Goal: Feedback & Contribution: Contribute content

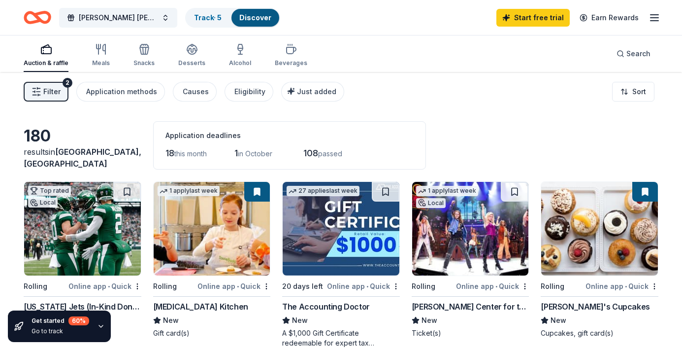
click at [426, 93] on div "Filter 2 Application methods Causes Eligibility Just added Sort" at bounding box center [341, 91] width 682 height 39
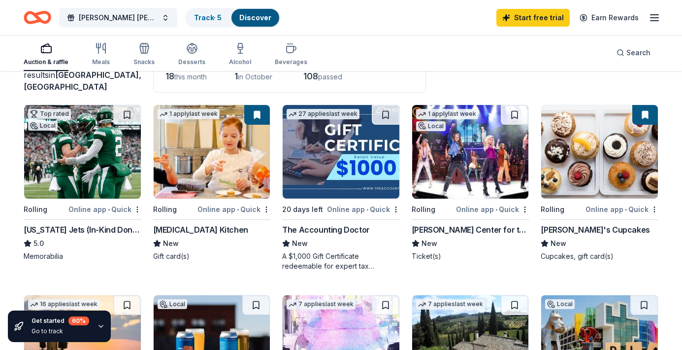
scroll to position [79, 0]
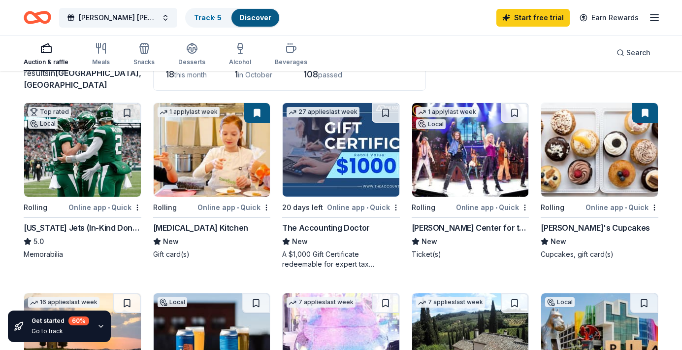
click at [347, 154] on img at bounding box center [341, 150] width 117 height 94
click at [385, 141] on img at bounding box center [341, 150] width 117 height 94
click at [672, 62] on div "Auction & raffle Meals Snacks Desserts Alcohol Beverages Search" at bounding box center [341, 52] width 682 height 36
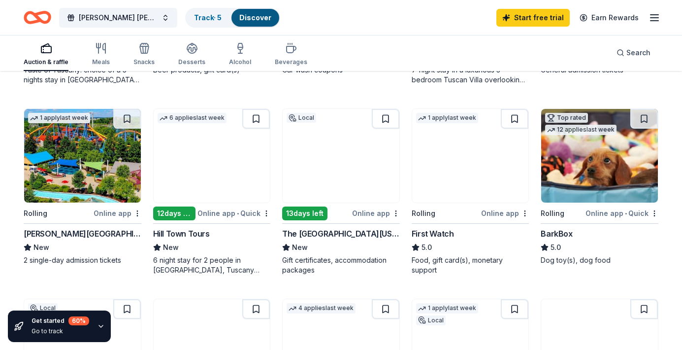
scroll to position [473, 0]
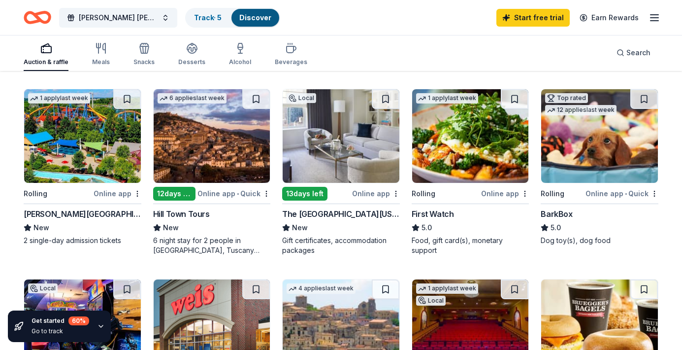
click at [343, 153] on img at bounding box center [341, 136] width 117 height 94
click at [441, 40] on div "Auction & raffle Meals Snacks Desserts Alcohol Beverages Search" at bounding box center [341, 52] width 635 height 36
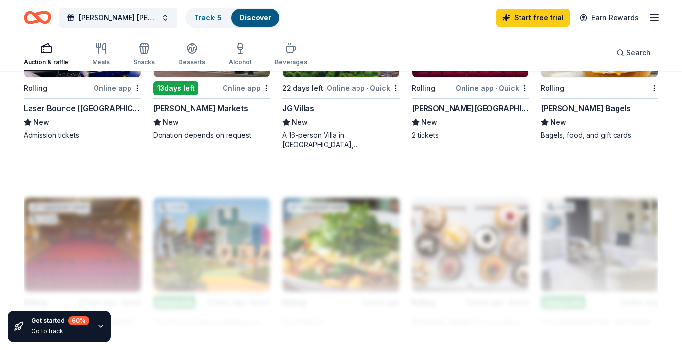
scroll to position [788, 0]
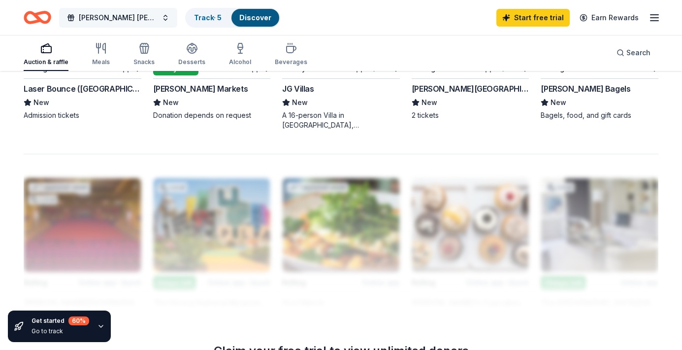
click at [168, 22] on button "[PERSON_NAME] [PERSON_NAME] Family Reunion" at bounding box center [118, 18] width 118 height 20
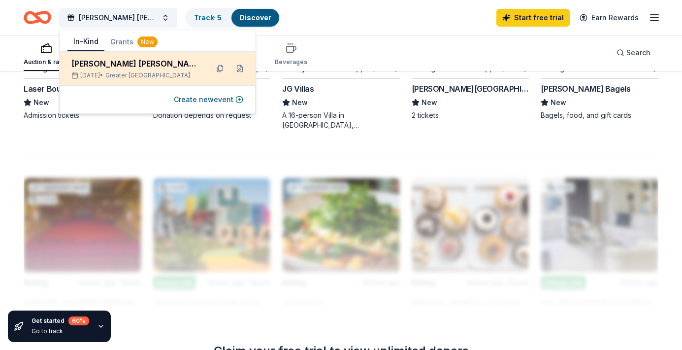
click at [150, 68] on div "[PERSON_NAME] [PERSON_NAME] Family Reunion" at bounding box center [135, 64] width 129 height 12
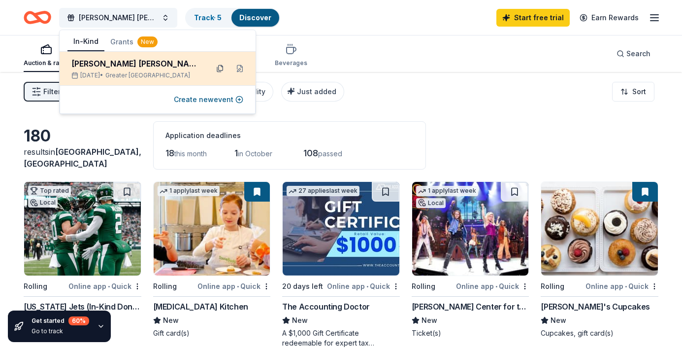
click at [221, 70] on button at bounding box center [220, 69] width 16 height 16
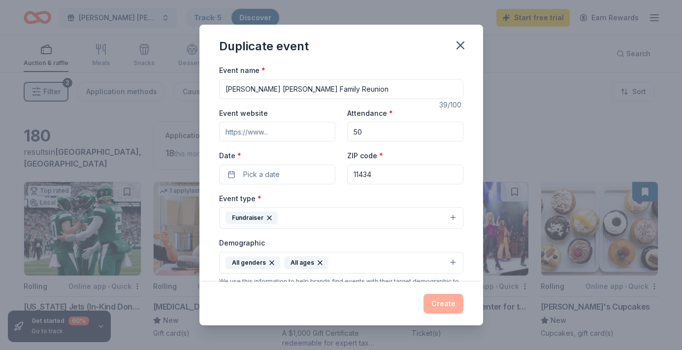
click at [374, 132] on input "50" at bounding box center [405, 132] width 116 height 20
type input "5"
type input "200"
click at [232, 176] on button "Pick a date" at bounding box center [277, 175] width 116 height 20
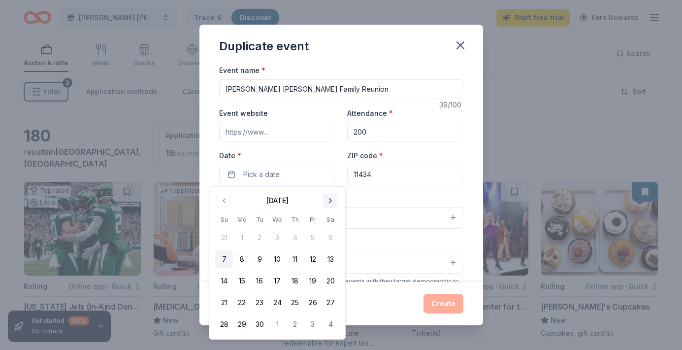
click at [330, 201] on button "Go to next month" at bounding box center [331, 201] width 14 height 14
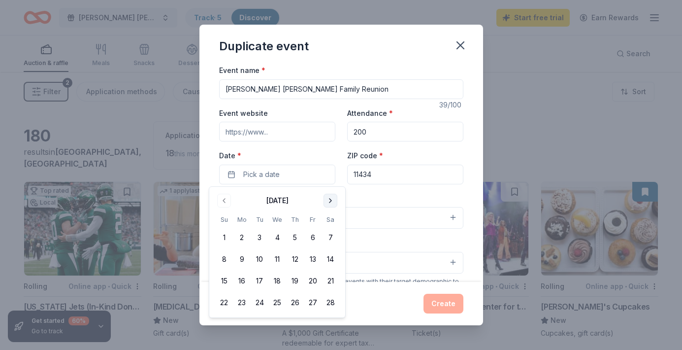
click at [330, 201] on button "Go to next month" at bounding box center [331, 201] width 14 height 14
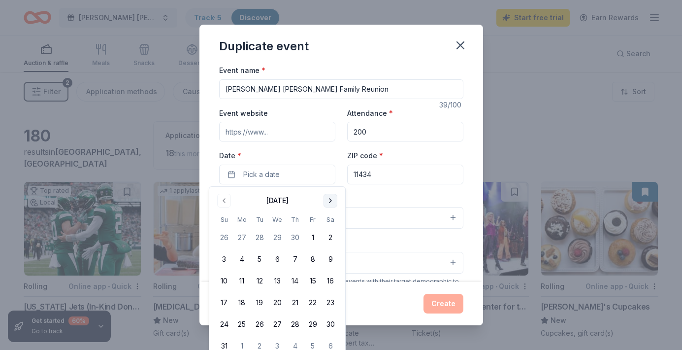
click at [330, 201] on button "Go to next month" at bounding box center [331, 201] width 14 height 14
click at [294, 257] on button "9" at bounding box center [295, 259] width 18 height 18
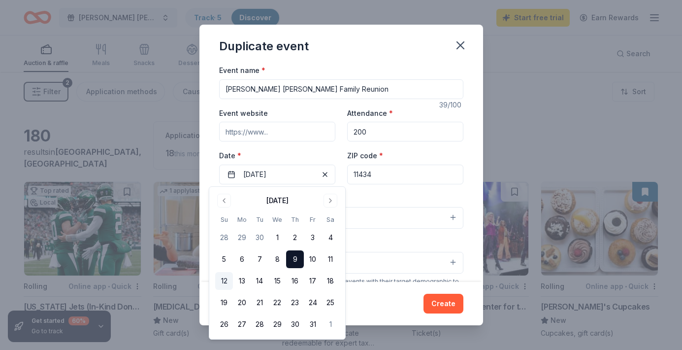
click at [228, 282] on button "12" at bounding box center [224, 281] width 18 height 18
click at [294, 260] on button "9" at bounding box center [295, 259] width 18 height 18
click at [457, 162] on div "ZIP code * 11434" at bounding box center [405, 166] width 116 height 35
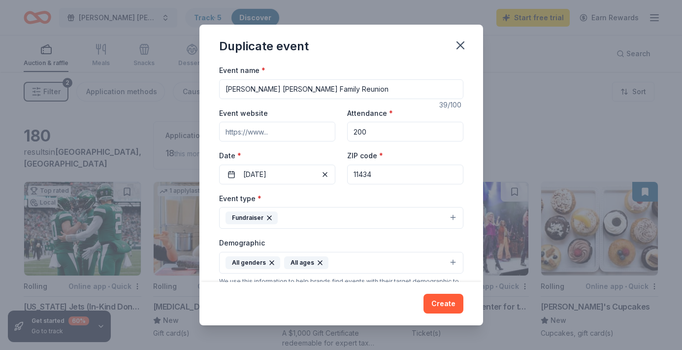
click at [471, 185] on div "Event name * Andrews Richardson Ragin Family Reunion 39 /100 Event website Atte…" at bounding box center [342, 173] width 284 height 218
click at [441, 301] on button "Create" at bounding box center [444, 304] width 40 height 20
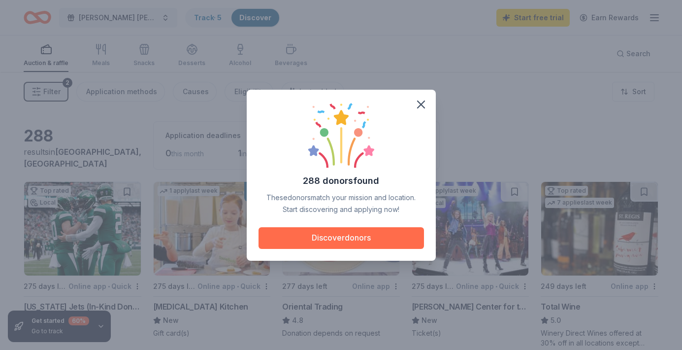
click at [370, 235] on button "Discover donors" at bounding box center [342, 238] width 166 height 22
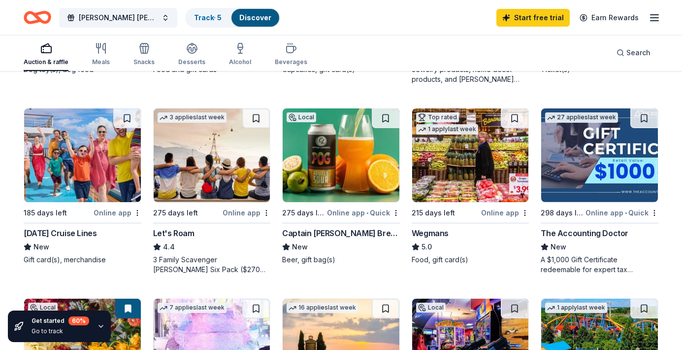
scroll to position [473, 0]
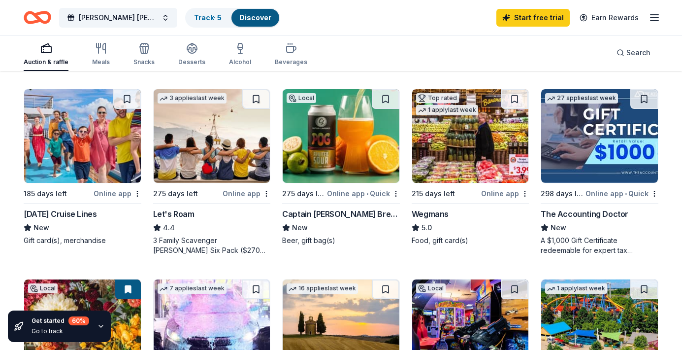
click at [68, 211] on div "[DATE] Cruise Lines" at bounding box center [60, 214] width 73 height 12
click at [376, 50] on div "Auction & raffle Meals Snacks Desserts Alcohol Beverages Search" at bounding box center [341, 52] width 635 height 36
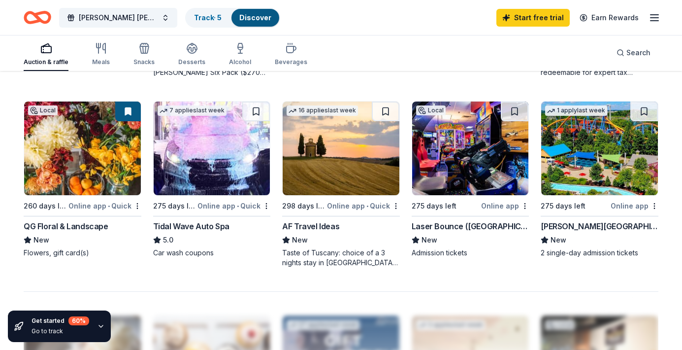
scroll to position [650, 0]
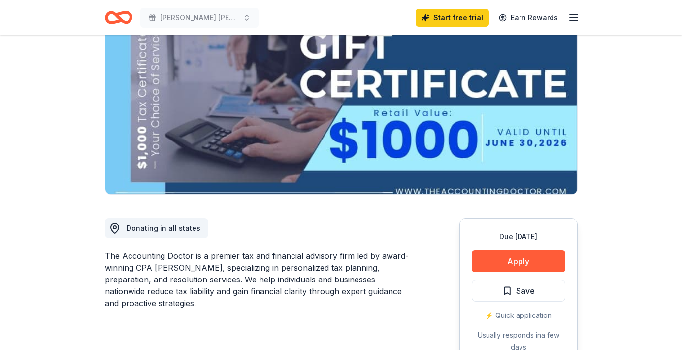
scroll to position [99, 0]
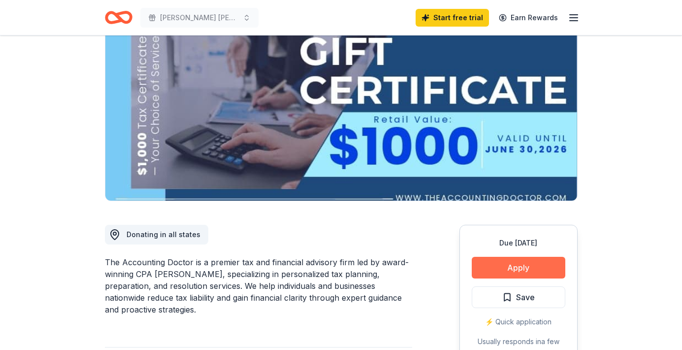
click at [508, 263] on button "Apply" at bounding box center [519, 268] width 94 height 22
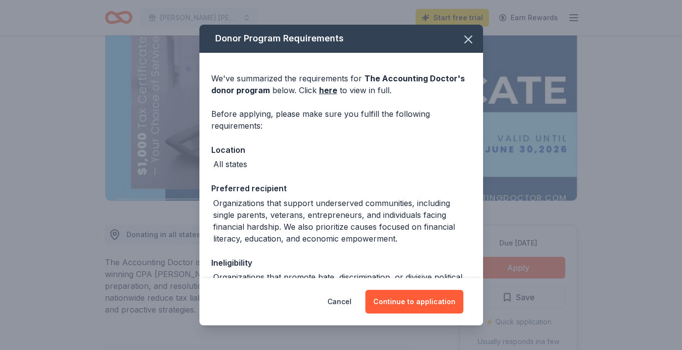
click at [415, 177] on div "We've summarized the requirements for The Accounting Doctor 's donor program be…" at bounding box center [342, 218] width 284 height 330
click at [414, 297] on button "Continue to application" at bounding box center [415, 302] width 98 height 24
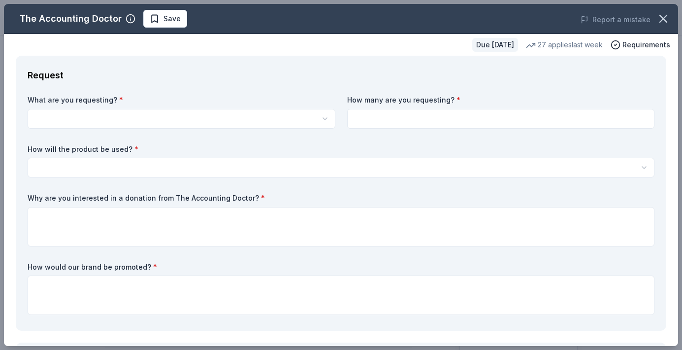
click at [319, 115] on html "Andrews Richardson Ragin Family Reunion Start free trial Earn Rewards Due in 20…" at bounding box center [341, 76] width 682 height 350
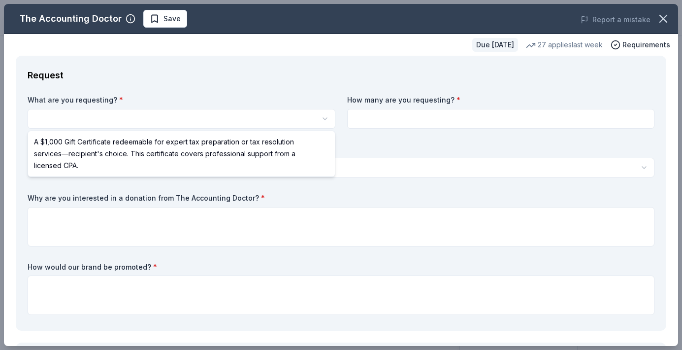
select select "A $1,000 Gift Certificate redeemable for expert tax preparation or tax resoluti…"
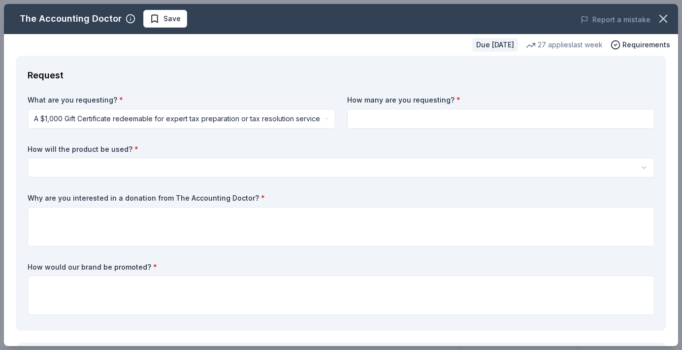
click at [386, 119] on input at bounding box center [501, 119] width 308 height 20
type input "1"
click at [644, 164] on html "Andrews Richardson Ragin Family Reunion Save Apply Due in 20 days Share The Acc…" at bounding box center [341, 175] width 682 height 350
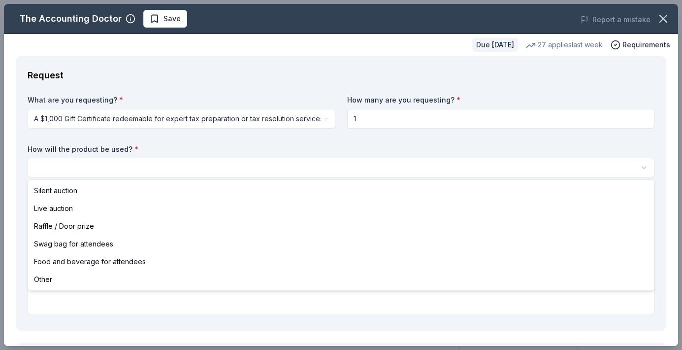
select select "raffleDoorPrize"
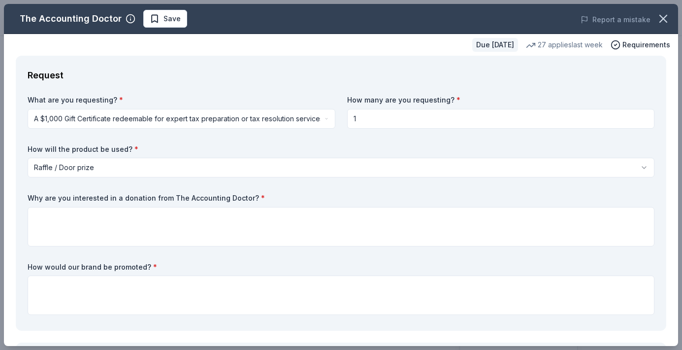
drag, startPoint x: 28, startPoint y: 197, endPoint x: 78, endPoint y: 198, distance: 49.8
click at [78, 198] on label "Why are you interested in a donation from The Accounting Doctor? *" at bounding box center [341, 198] width 627 height 10
drag, startPoint x: 244, startPoint y: 199, endPoint x: 194, endPoint y: 195, distance: 50.9
click at [194, 195] on label "Why are you interested in a donation from The Accounting Doctor? *" at bounding box center [341, 198] width 627 height 10
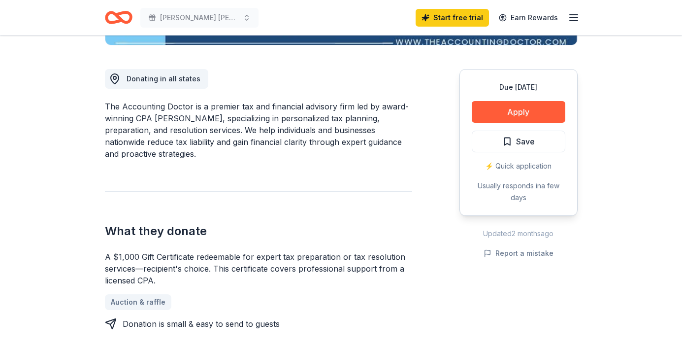
scroll to position [256, 0]
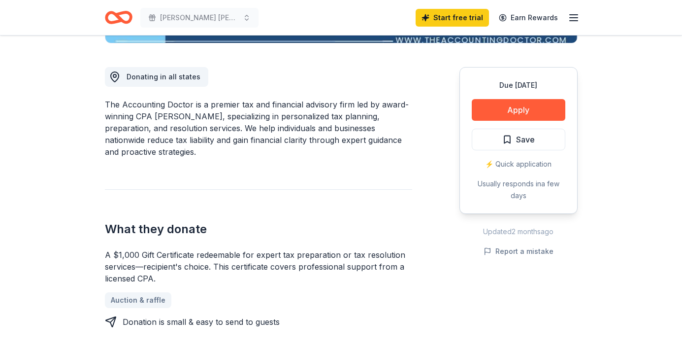
drag, startPoint x: 105, startPoint y: 105, endPoint x: 138, endPoint y: 144, distance: 51.4
click at [138, 144] on div "The Accounting Doctor is a premier tax and financial advisory firm led by award…" at bounding box center [258, 128] width 307 height 59
drag, startPoint x: 135, startPoint y: 131, endPoint x: 120, endPoint y: 147, distance: 22.3
click at [120, 147] on div "The Accounting Doctor is a premier tax and financial advisory firm led by award…" at bounding box center [258, 128] width 307 height 59
drag, startPoint x: 146, startPoint y: 150, endPoint x: 121, endPoint y: 109, distance: 48.7
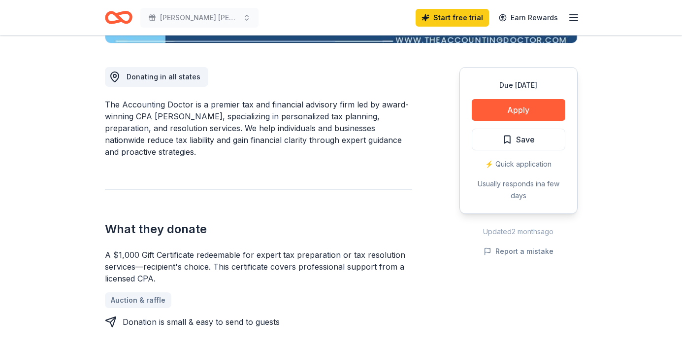
click at [121, 109] on div "The Accounting Doctor is a premier tax and financial advisory firm led by award…" at bounding box center [258, 128] width 307 height 59
drag, startPoint x: 104, startPoint y: 105, endPoint x: 113, endPoint y: 107, distance: 9.2
click at [112, 106] on div "The Accounting Doctor is a premier tax and financial advisory firm led by award…" at bounding box center [258, 128] width 307 height 59
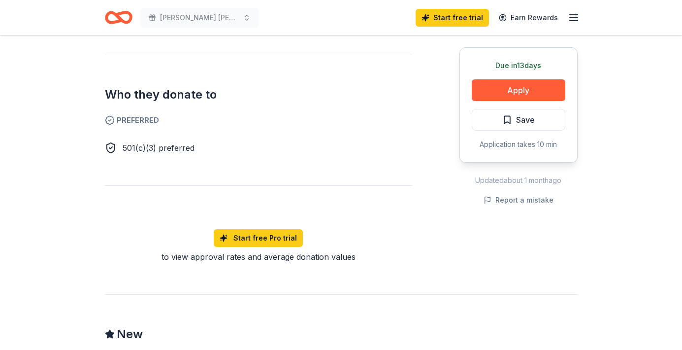
scroll to position [532, 0]
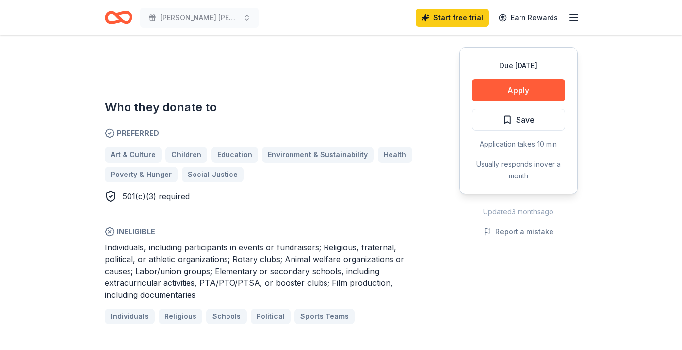
scroll to position [552, 0]
